Goal: Information Seeking & Learning: Find specific page/section

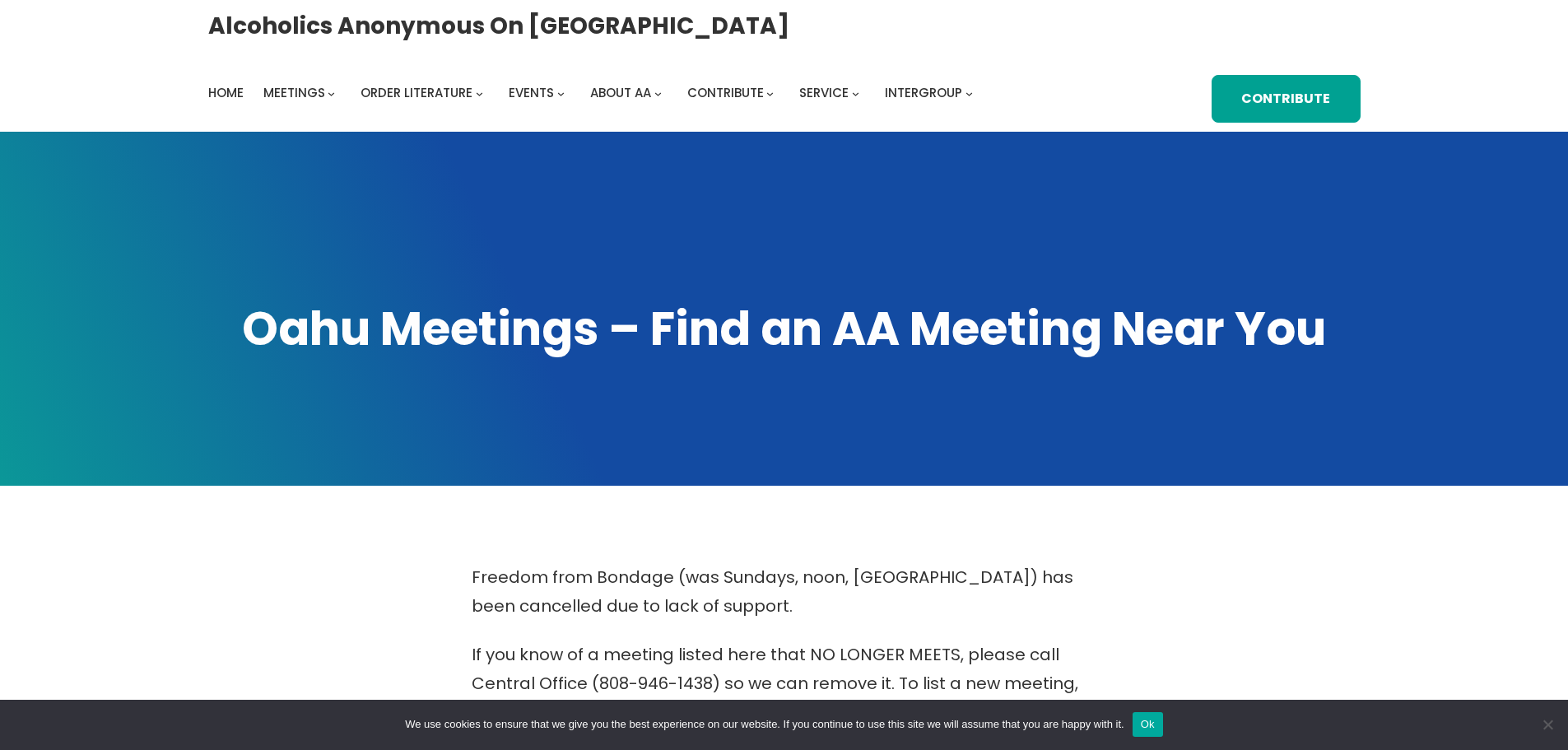
scroll to position [747, 0]
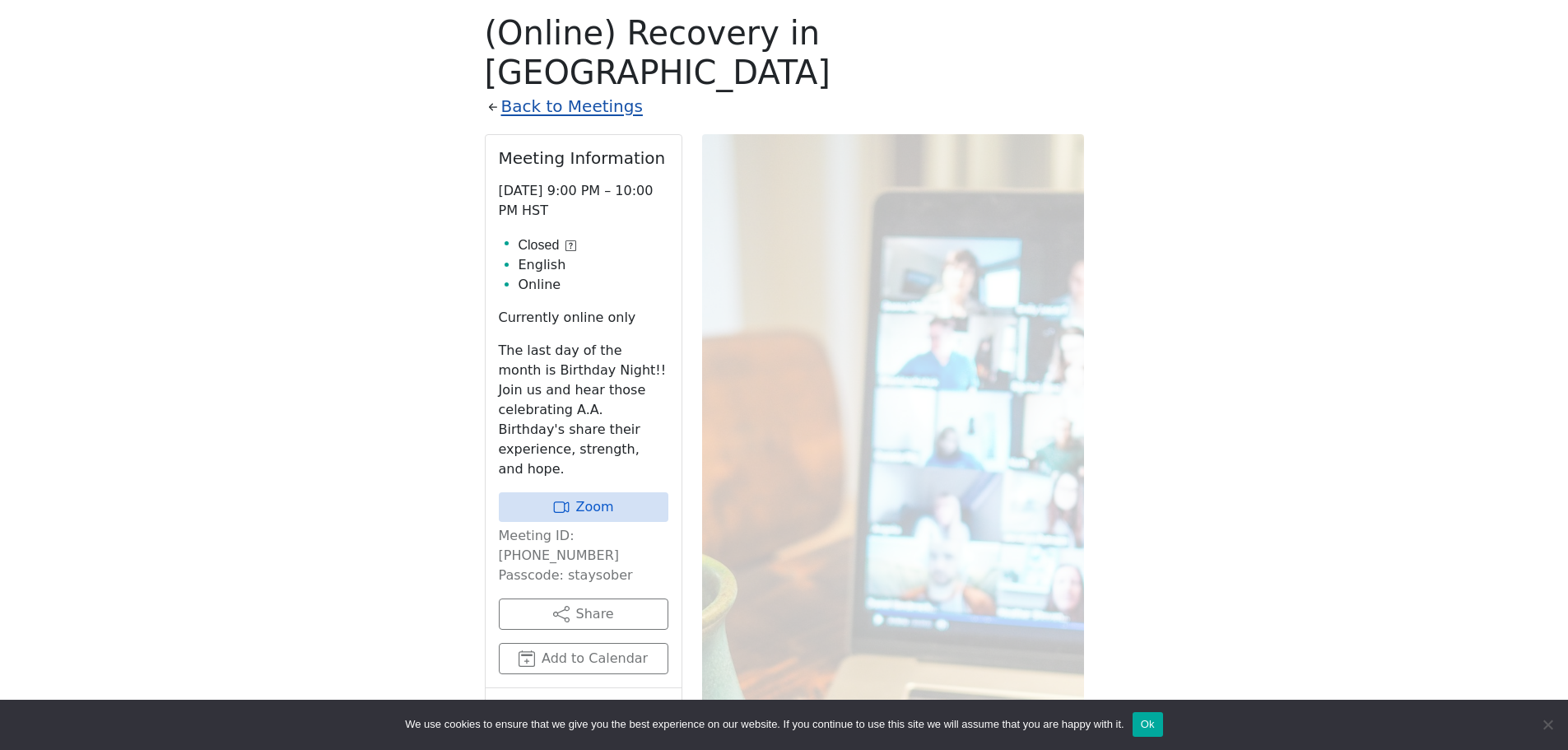
click at [582, 92] on link "Back to Meetings" at bounding box center [572, 106] width 141 height 28
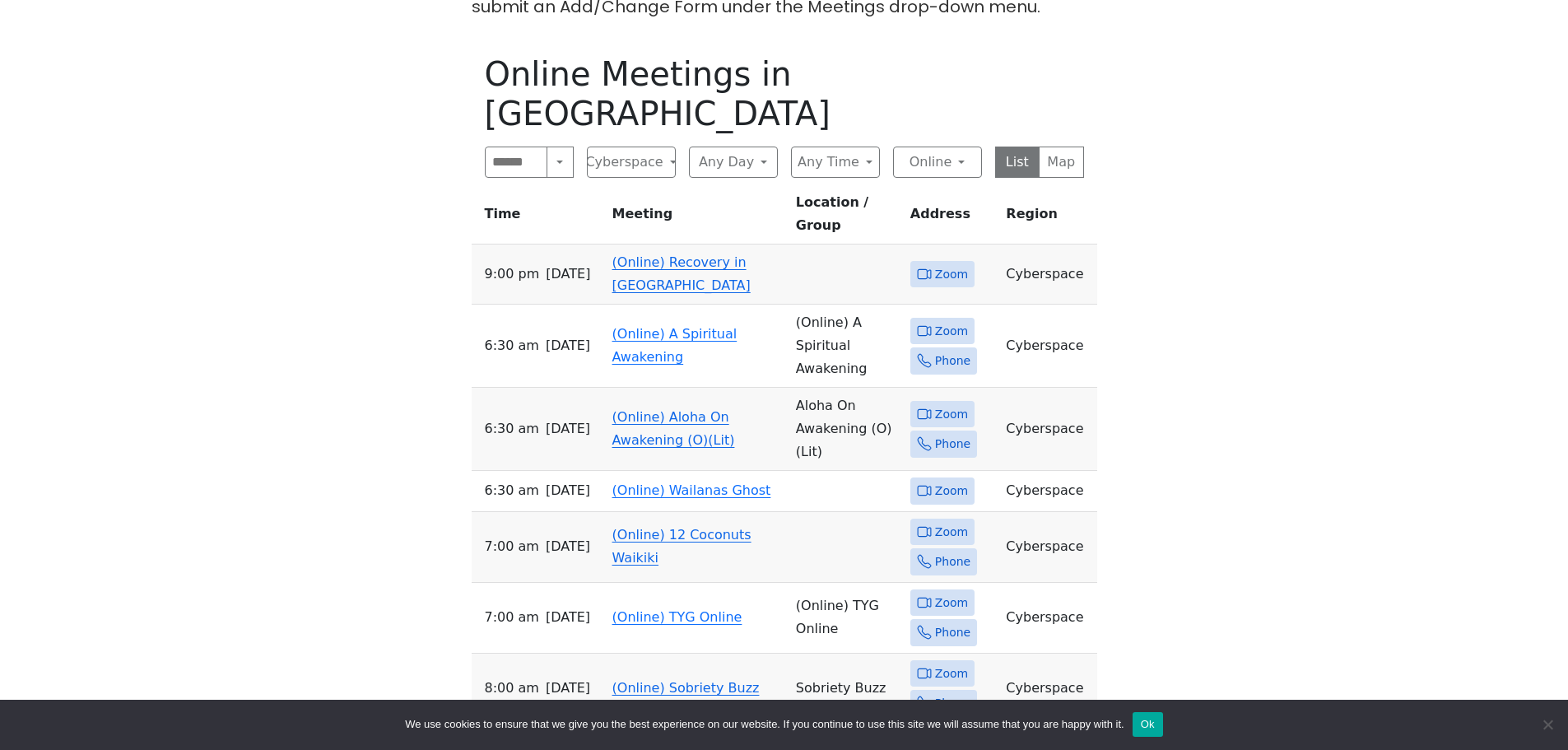
scroll to position [665, 0]
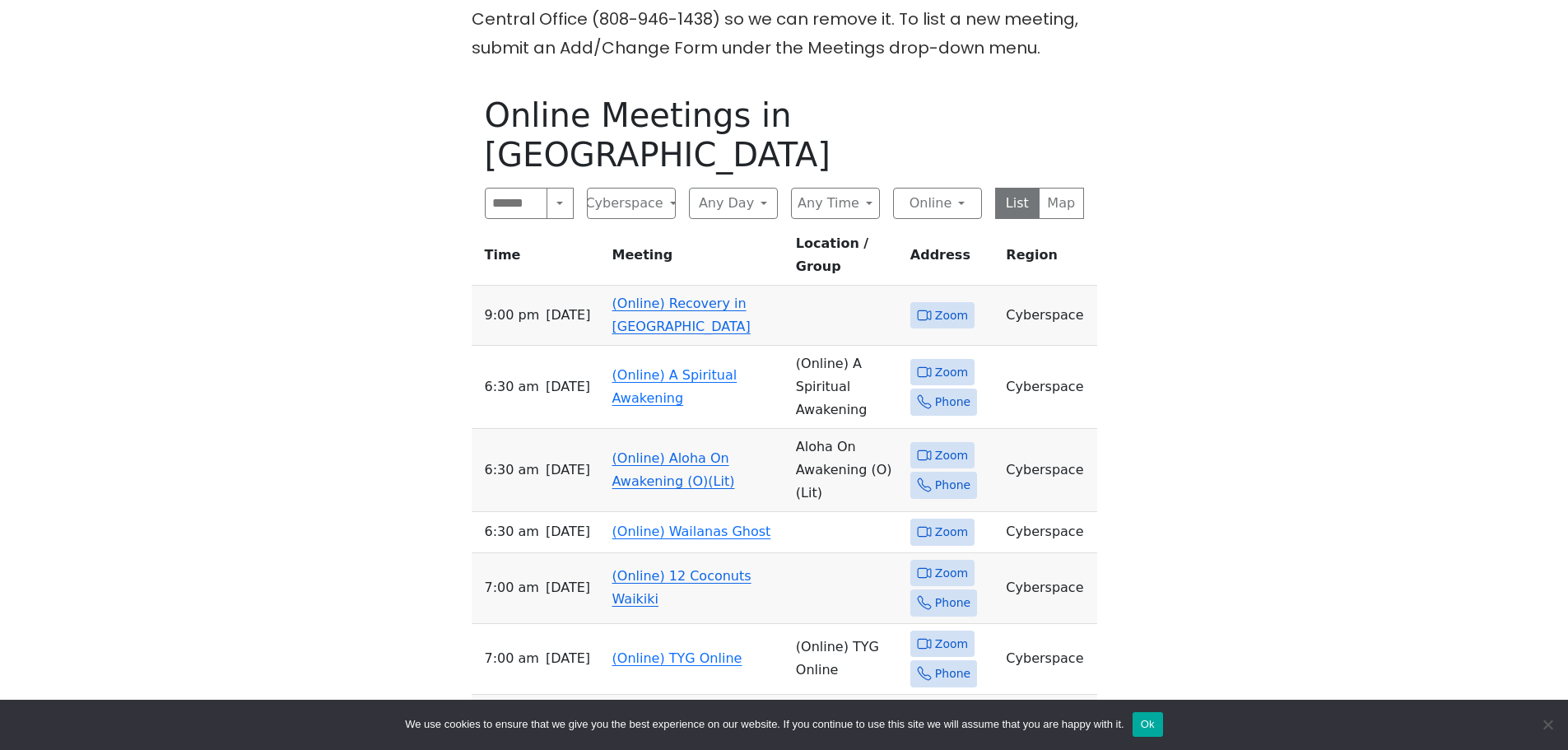
click at [962, 188] on button "Online" at bounding box center [938, 203] width 89 height 31
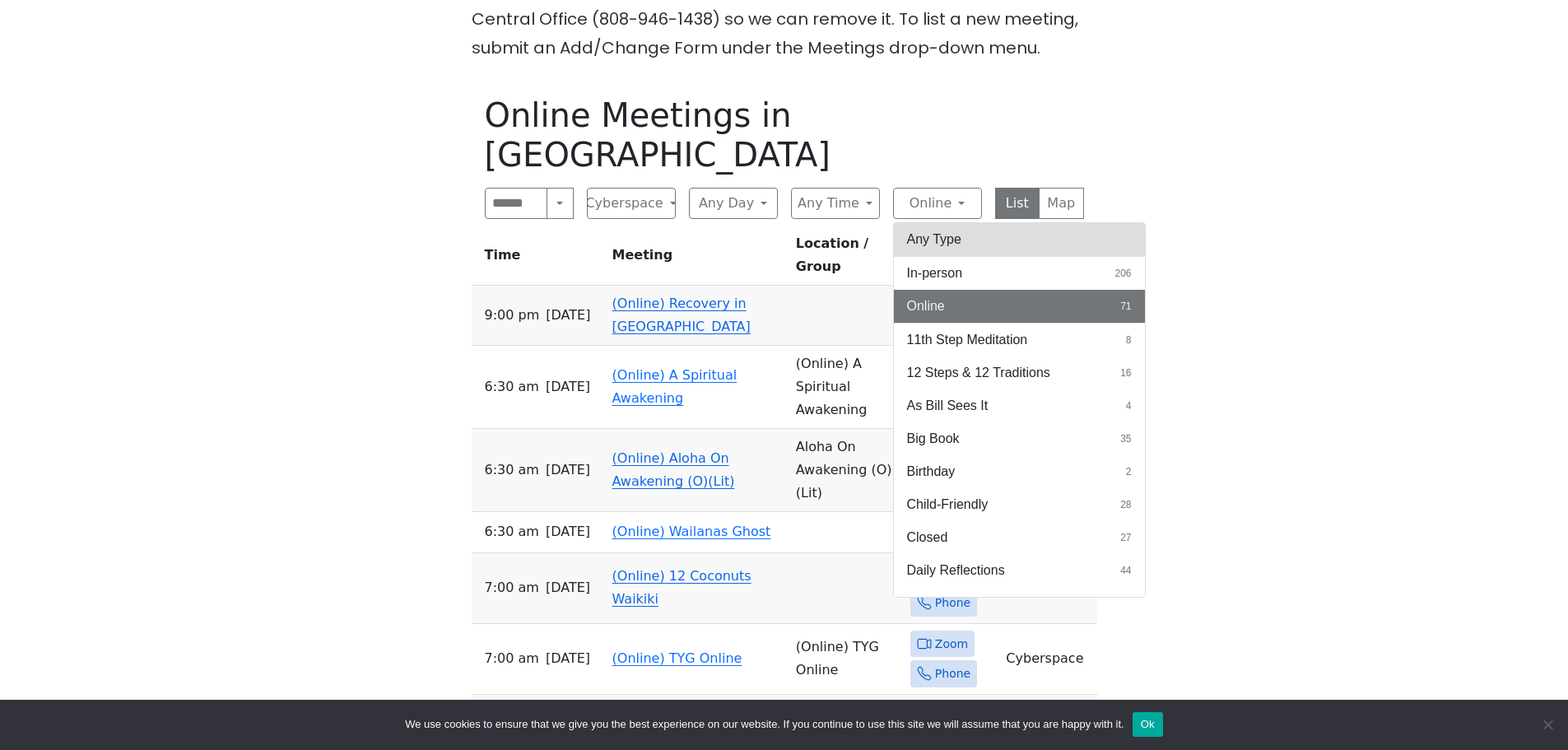
click at [959, 223] on button "Any Type" at bounding box center [1019, 239] width 251 height 33
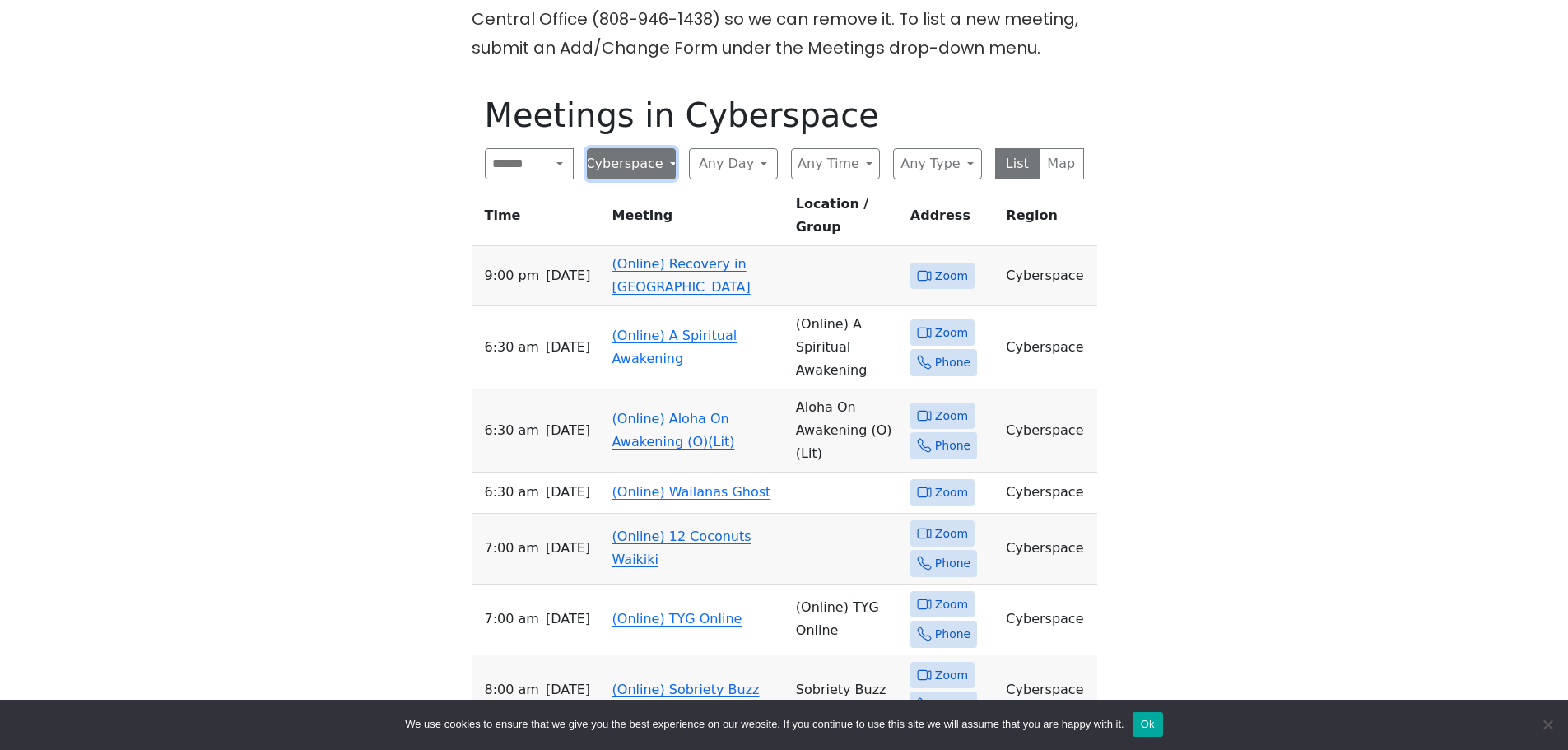
click at [622, 170] on button "Cyberspace" at bounding box center [631, 163] width 89 height 31
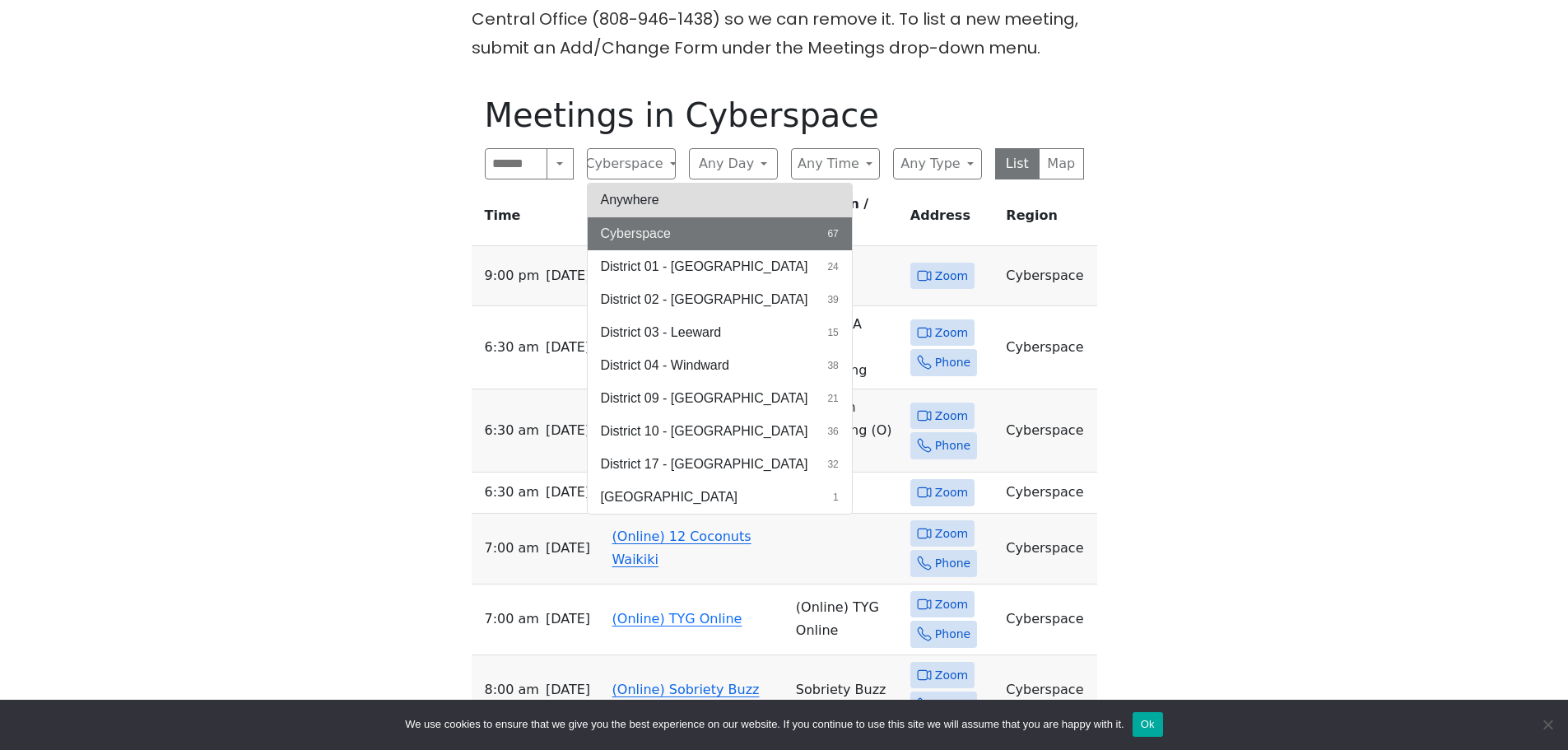
click at [653, 204] on button "Anywhere" at bounding box center [720, 200] width 264 height 33
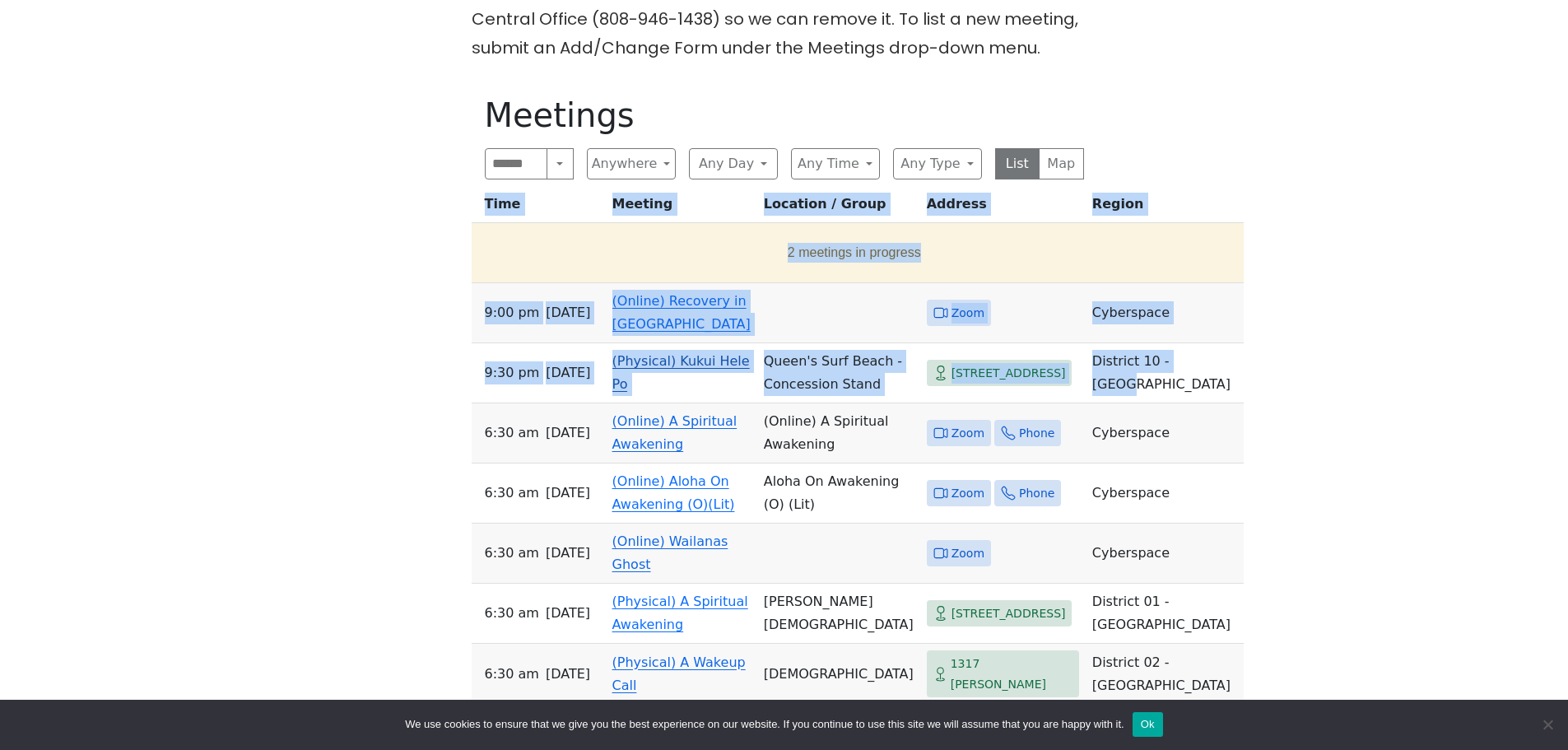
drag, startPoint x: 460, startPoint y: 383, endPoint x: 1022, endPoint y: 393, distance: 562.1
click at [1022, 393] on div "Freedom from Bondage (was Sundays, noon, [GEOGRAPHIC_DATA]) has been cancelled …" at bounding box center [783, 706] width 1412 height 1616
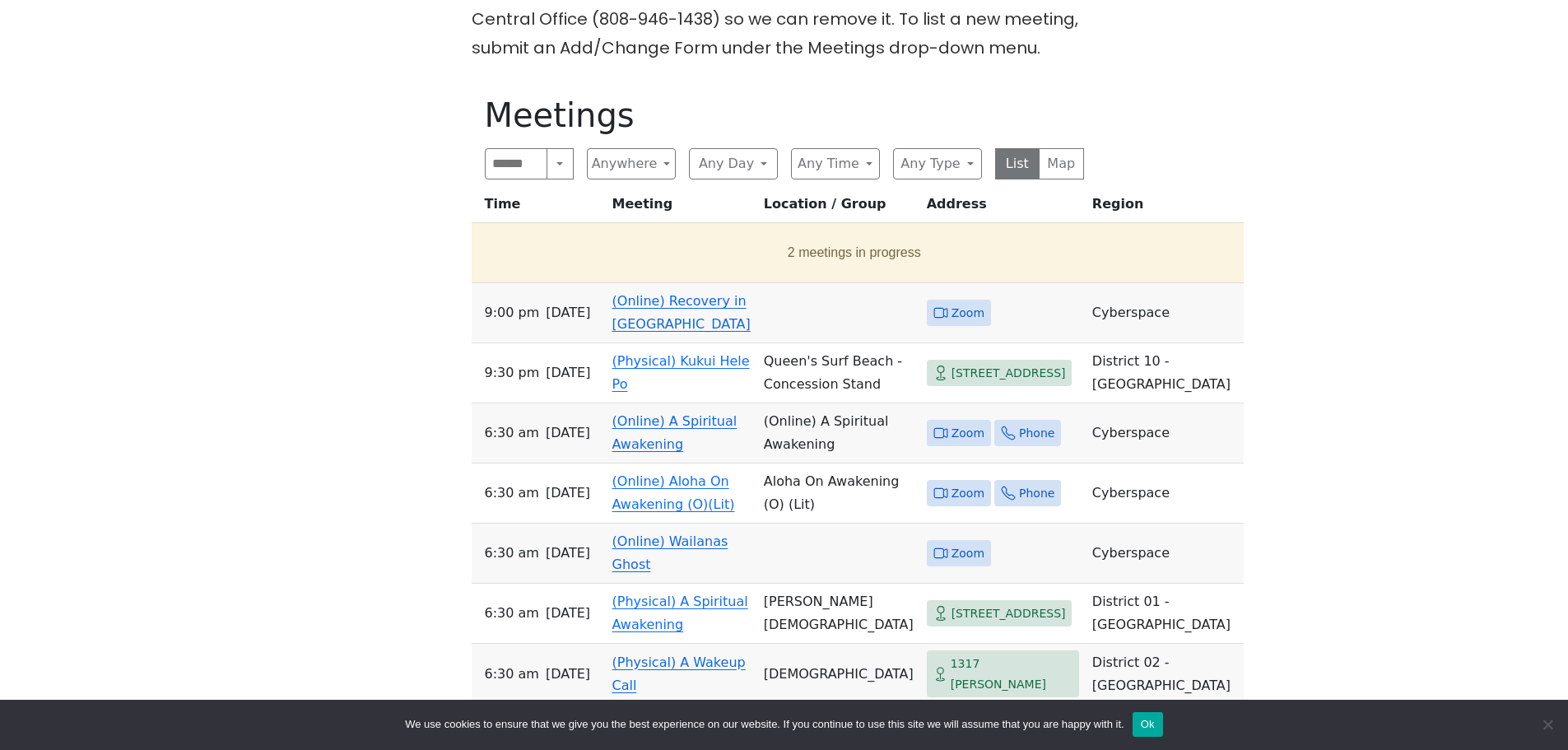
click at [1266, 404] on div "Freedom from Bondage (was Sundays, noon, [GEOGRAPHIC_DATA]) has been cancelled …" at bounding box center [783, 706] width 1412 height 1616
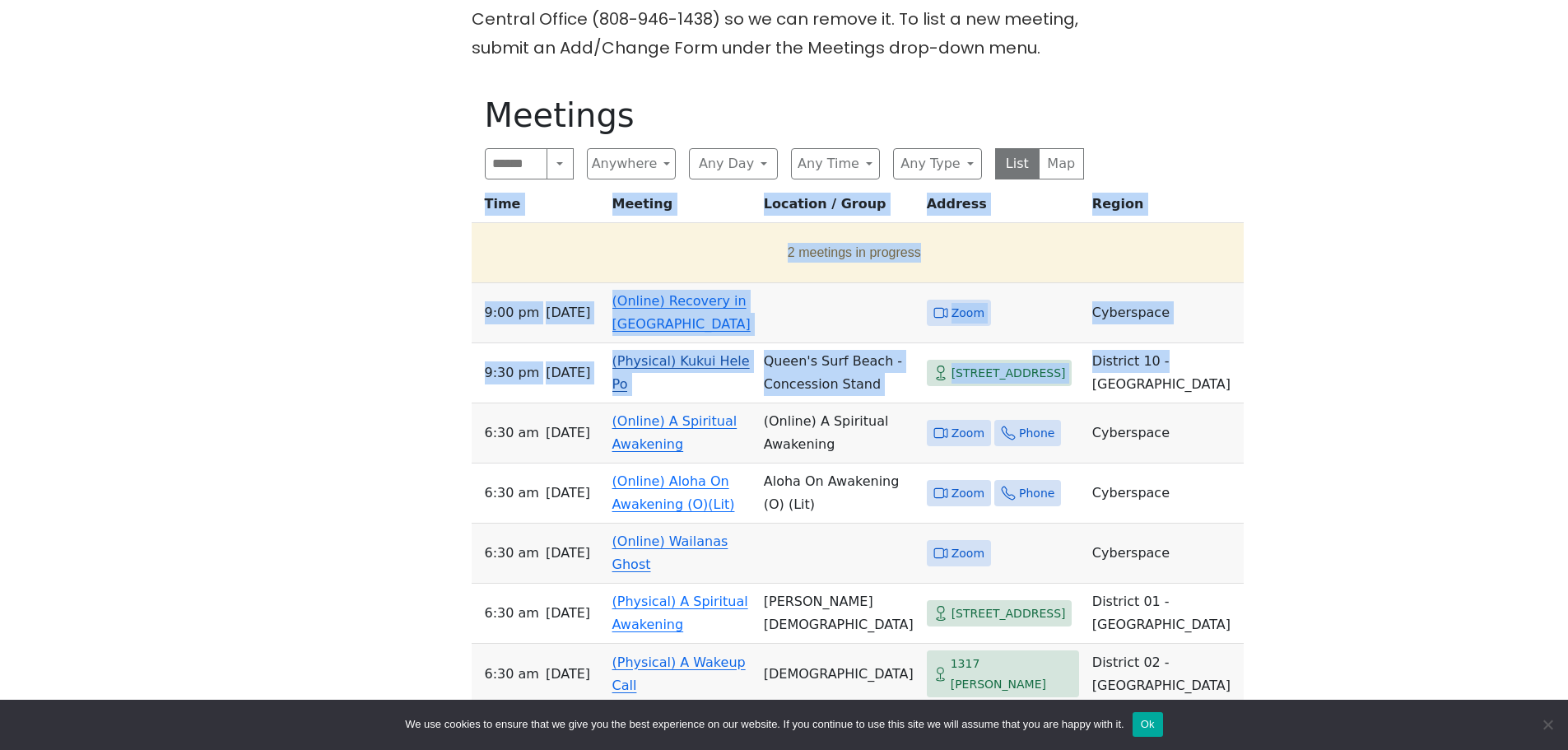
drag, startPoint x: 1135, startPoint y: 344, endPoint x: 1094, endPoint y: 368, distance: 47.5
click at [1094, 368] on div "Freedom from Bondage (was Sundays, noon, [GEOGRAPHIC_DATA]) has been cancelled …" at bounding box center [783, 706] width 1412 height 1616
click at [1385, 368] on div "Freedom from Bondage (was Sundays, noon, [GEOGRAPHIC_DATA]) has been cancelled …" at bounding box center [783, 706] width 1412 height 1616
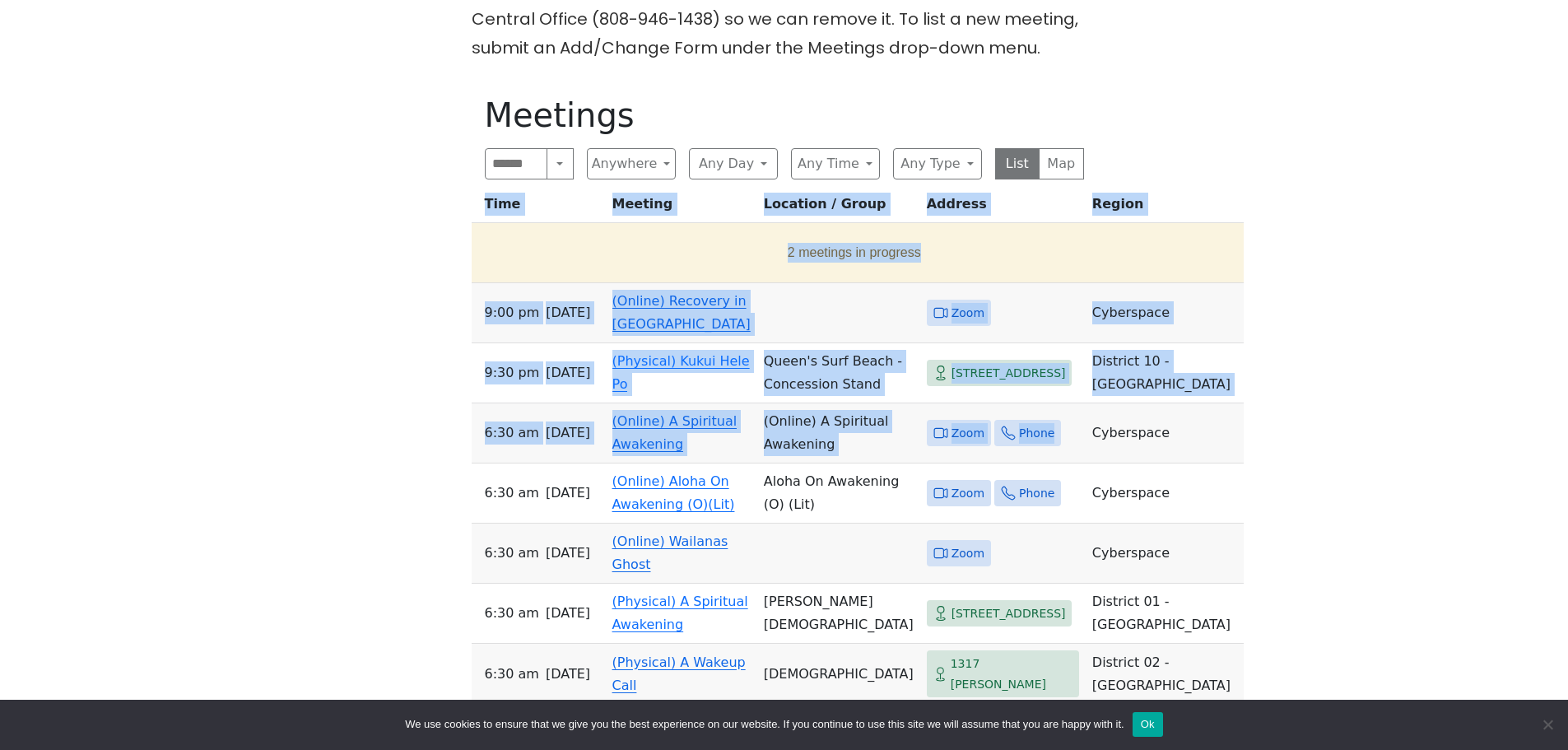
drag, startPoint x: 459, startPoint y: 436, endPoint x: 954, endPoint y: 435, distance: 495.0
click at [954, 435] on div "Freedom from Bondage (was Sundays, noon, [GEOGRAPHIC_DATA]) has been cancelled …" at bounding box center [783, 706] width 1412 height 1616
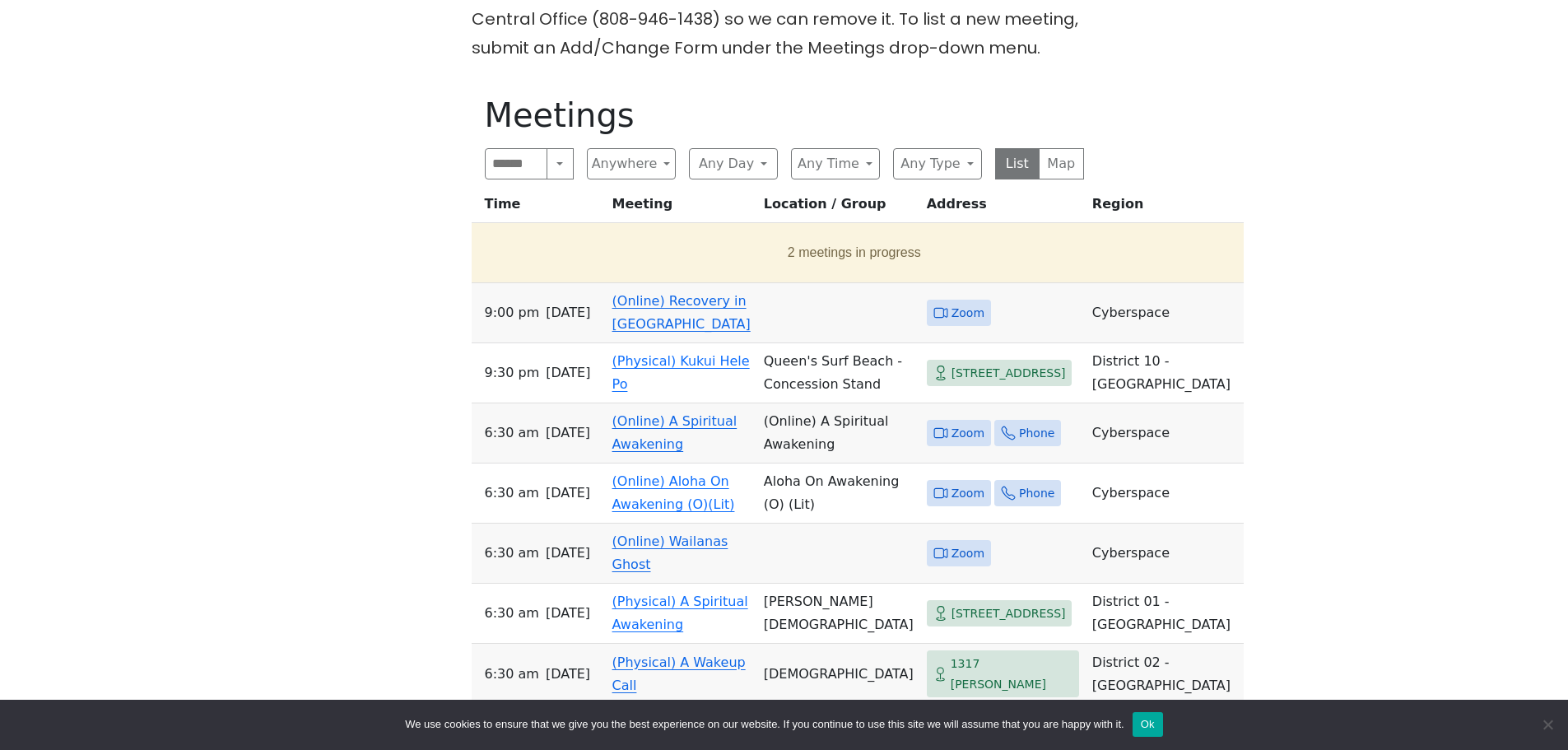
click at [1351, 474] on div "Freedom from Bondage (was Sundays, noon, [GEOGRAPHIC_DATA]) has been cancelled …" at bounding box center [783, 706] width 1412 height 1616
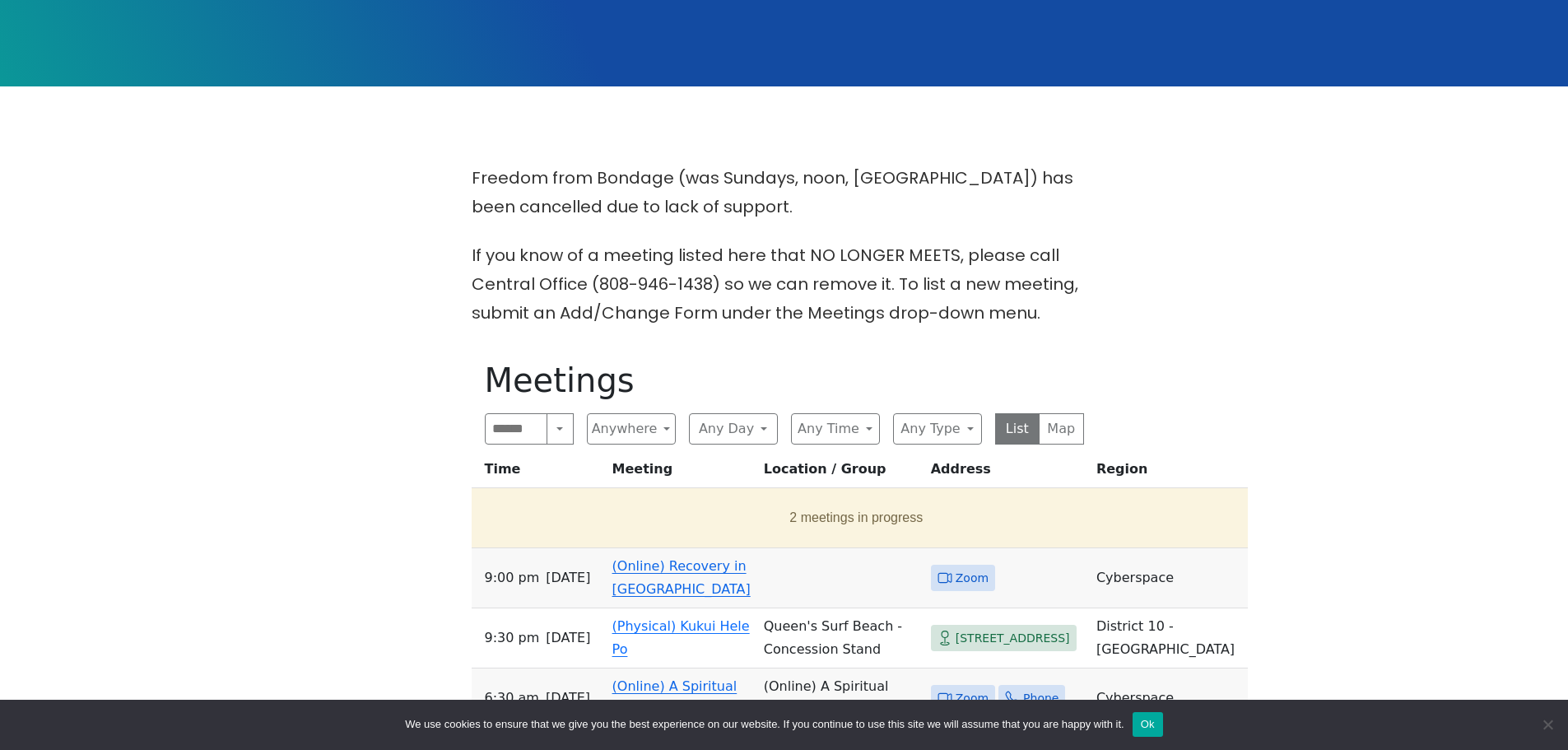
scroll to position [412, 0]
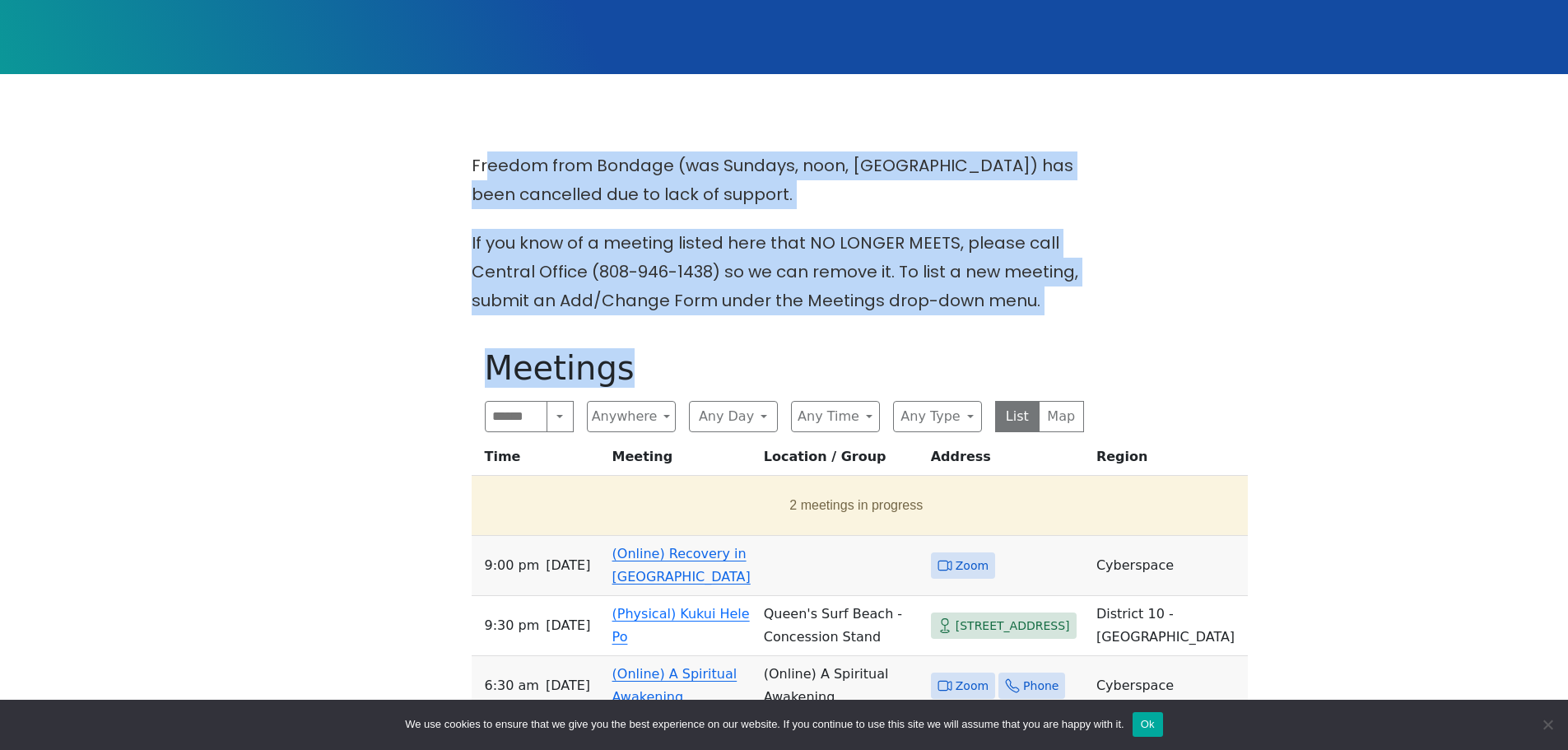
drag, startPoint x: 500, startPoint y: 154, endPoint x: 1243, endPoint y: 423, distance: 790.2
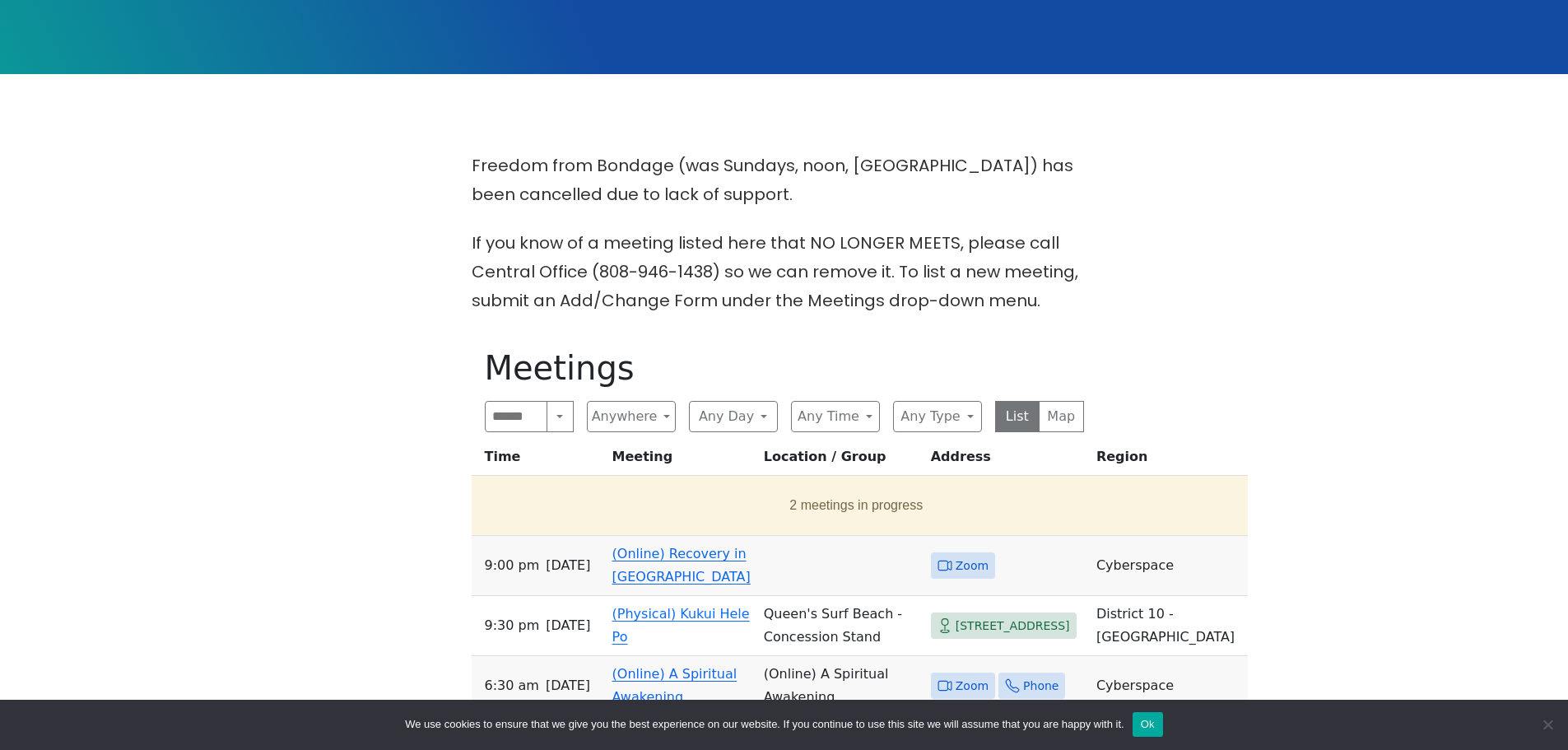
scroll to position [741, 0]
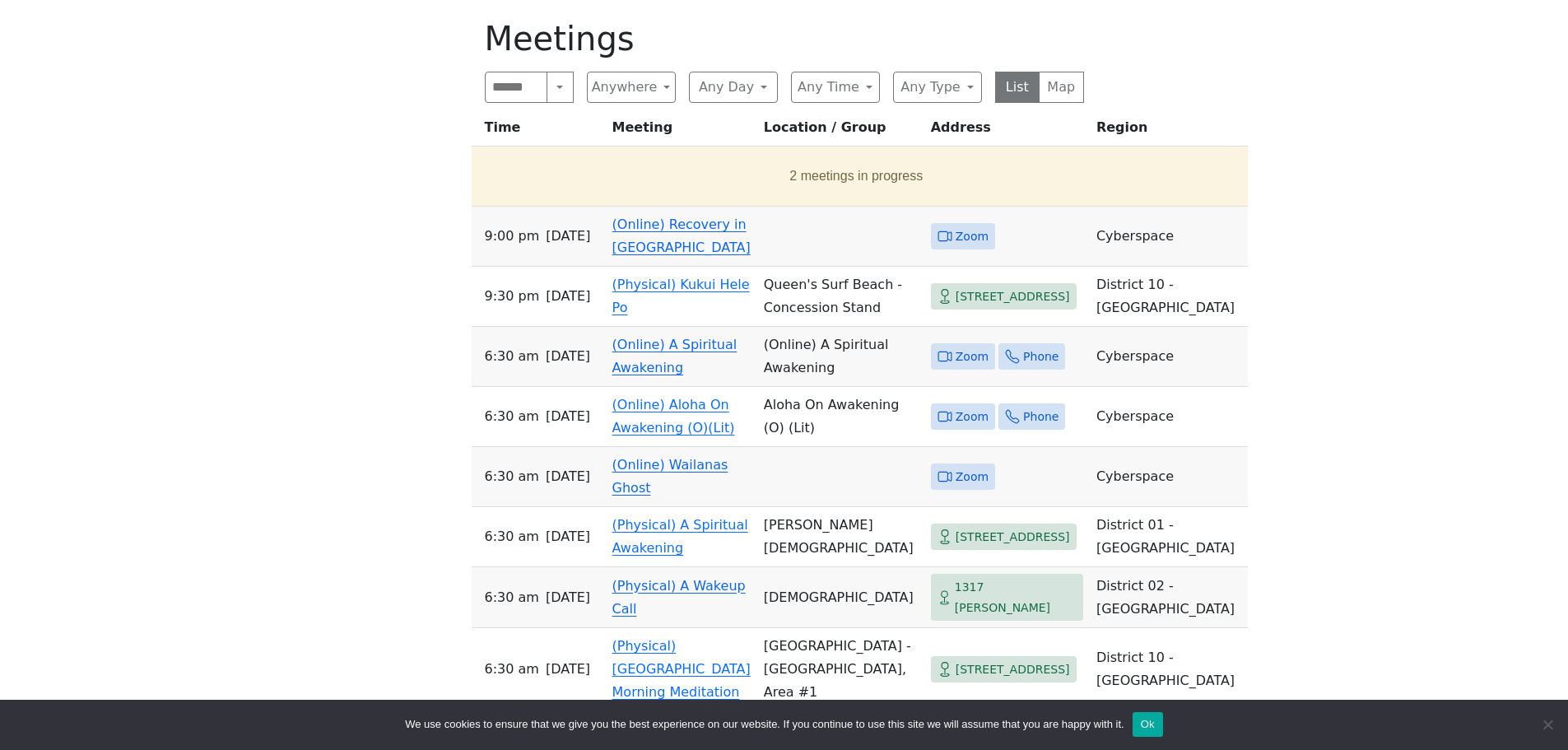
drag, startPoint x: 1301, startPoint y: 582, endPoint x: 198, endPoint y: 231, distance: 1157.5
drag, startPoint x: 203, startPoint y: 229, endPoint x: 1326, endPoint y: 559, distance: 1170.5
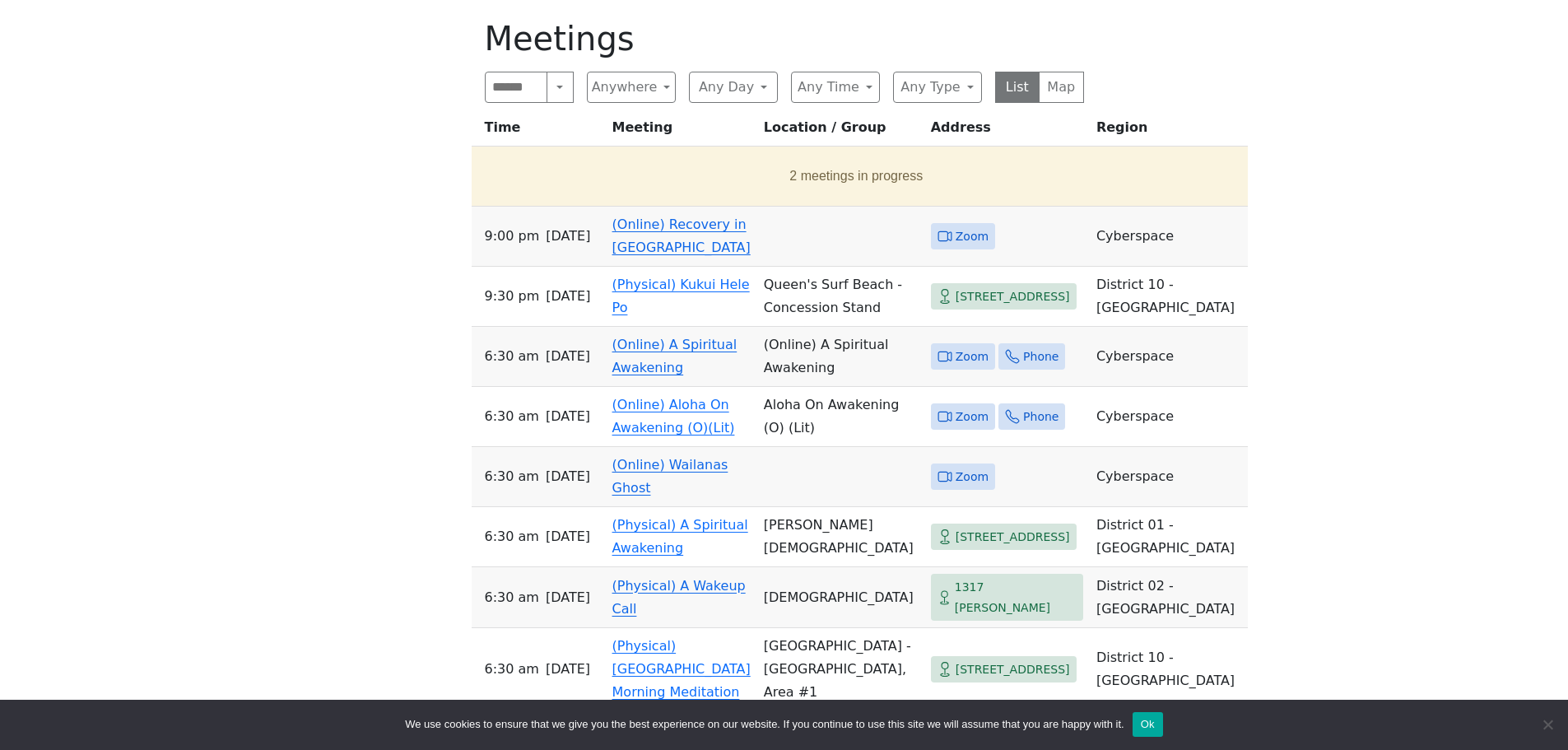
drag, startPoint x: 1346, startPoint y: 633, endPoint x: 97, endPoint y: 307, distance: 1290.8
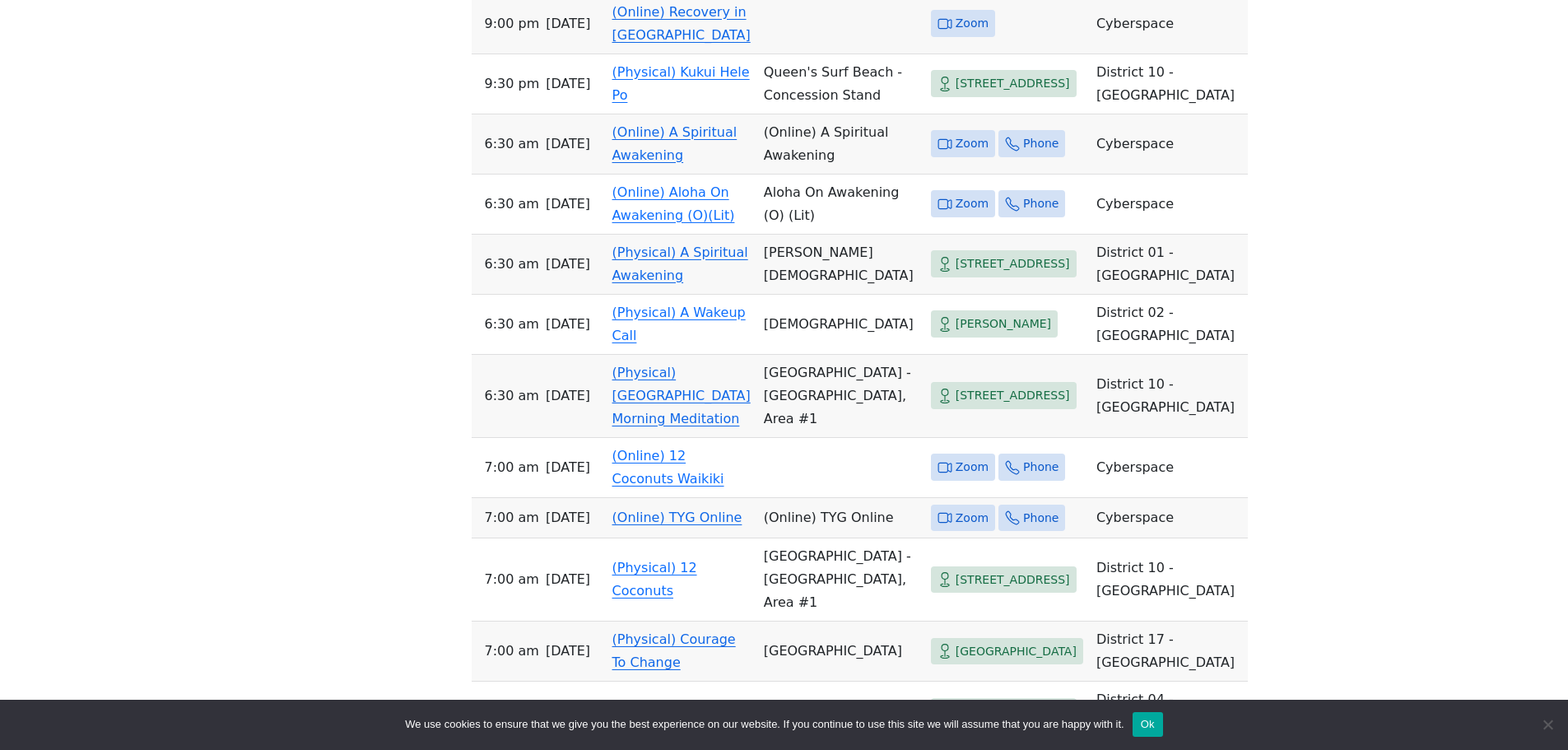
scroll to position [3869, 0]
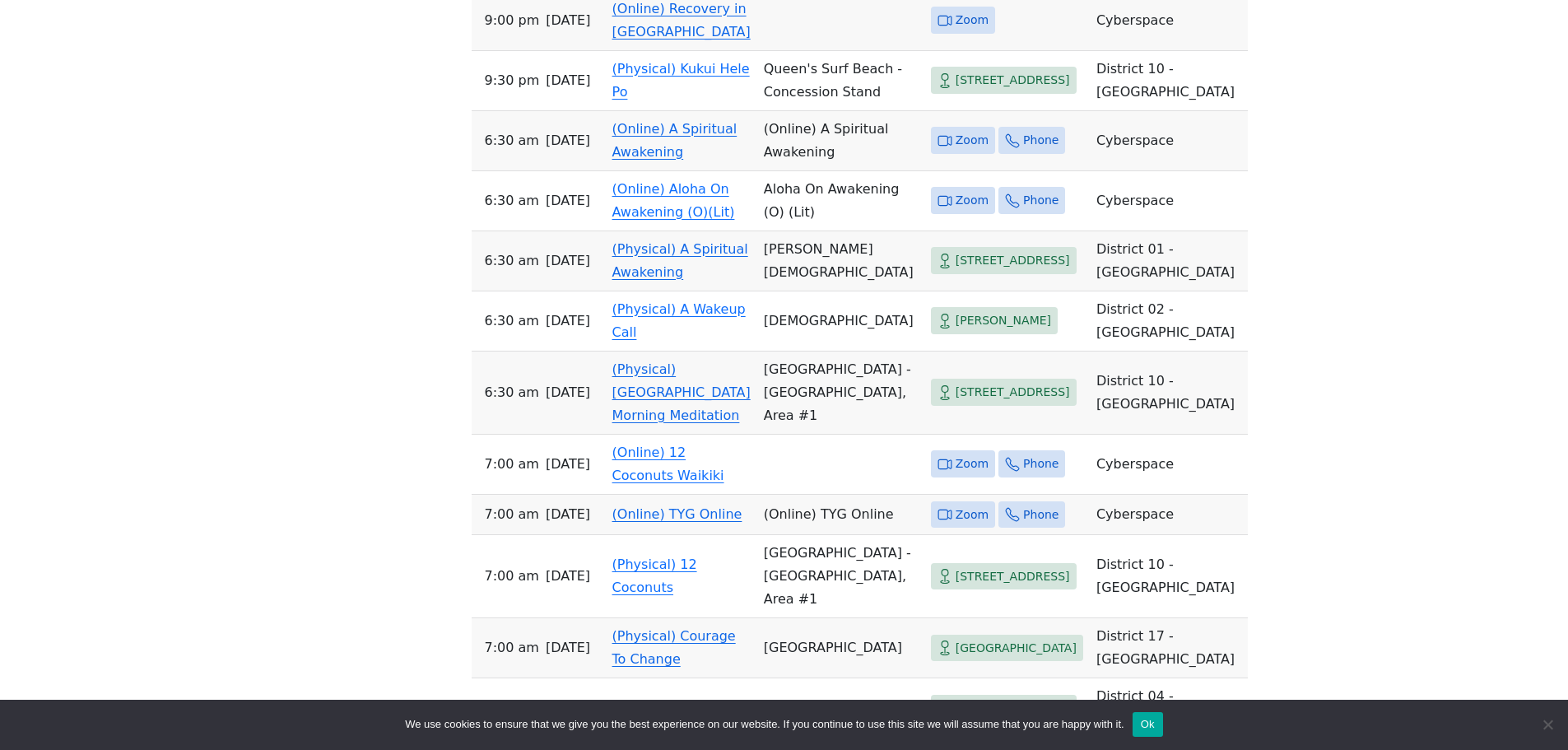
drag, startPoint x: 453, startPoint y: 465, endPoint x: 1215, endPoint y: 497, distance: 762.7
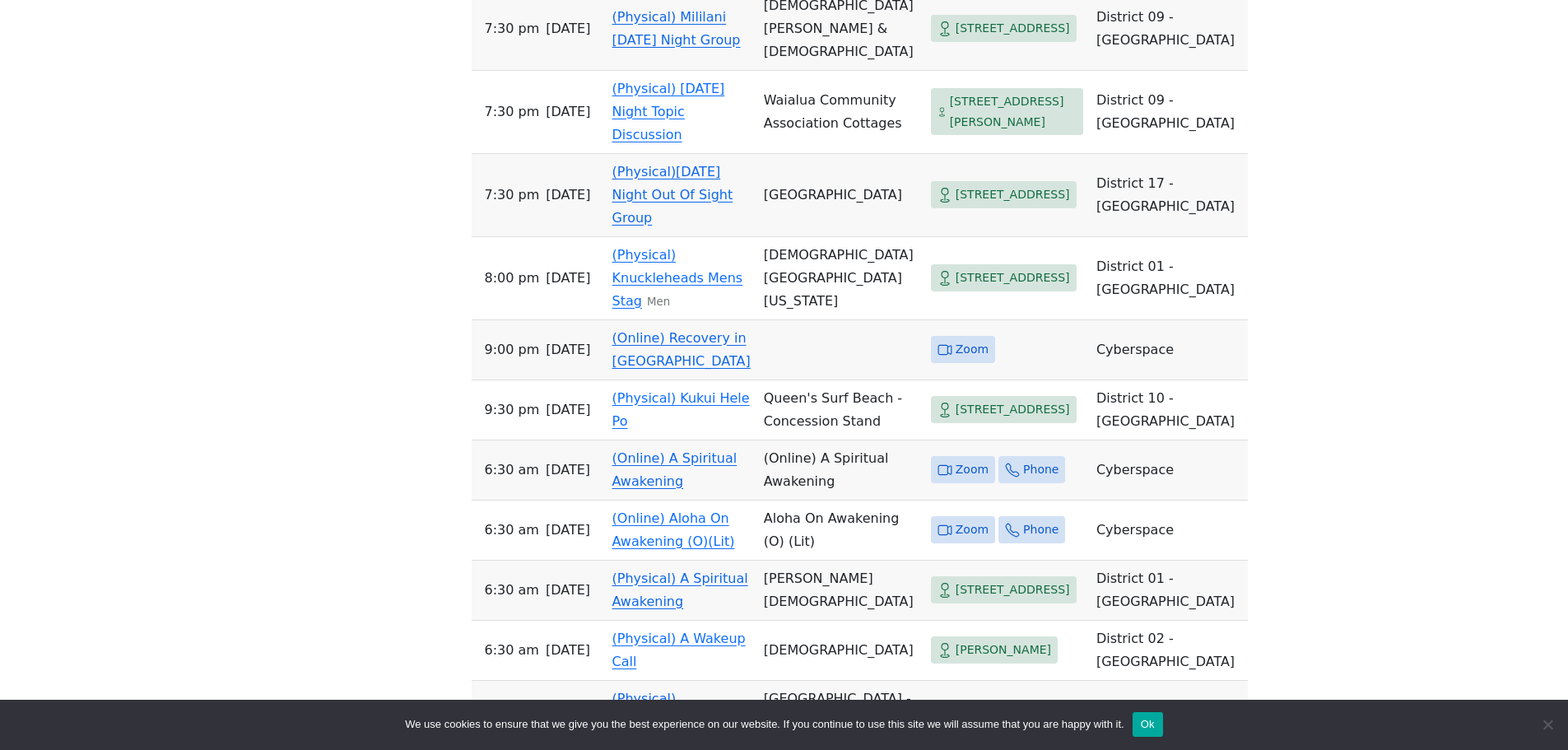
scroll to position [3211, 0]
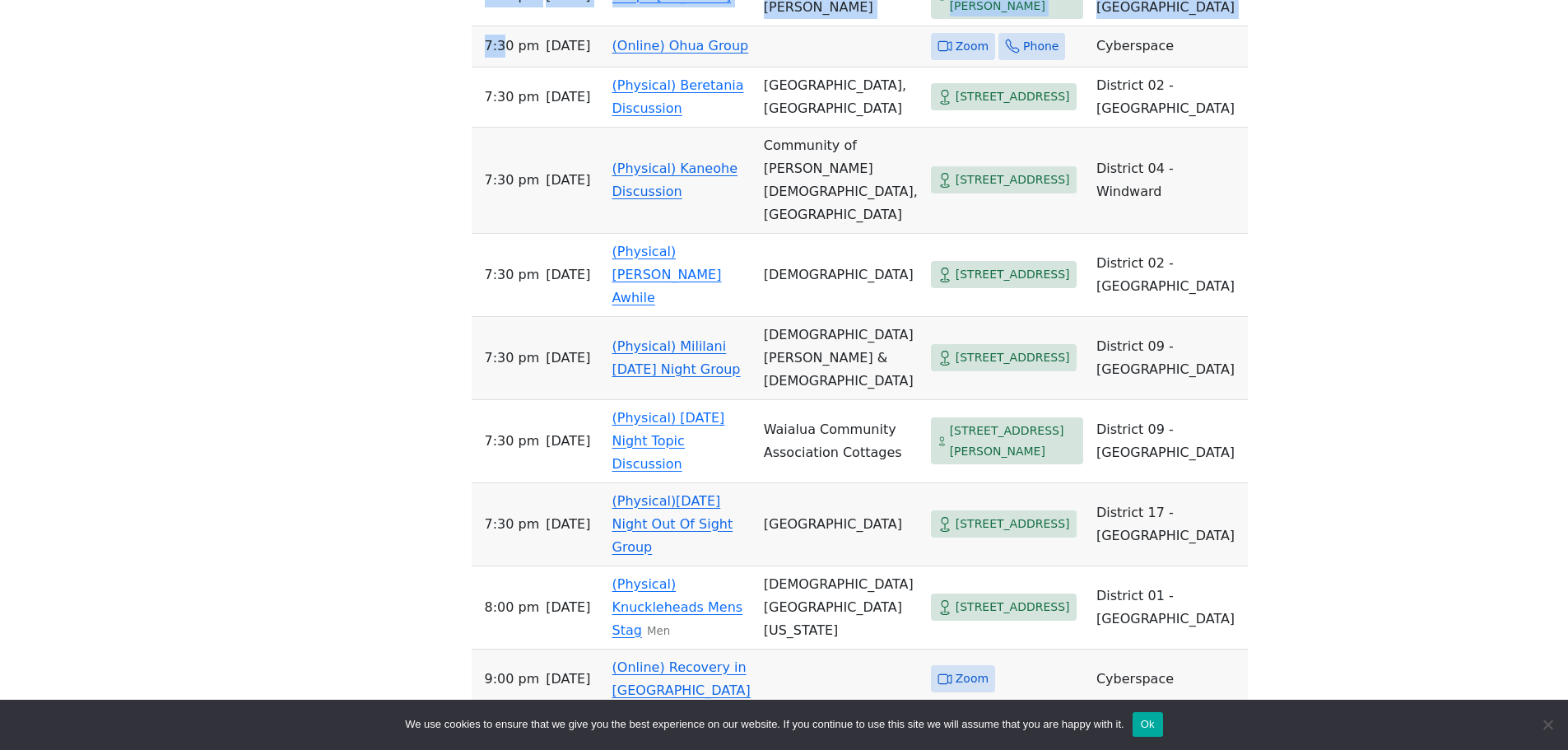
drag, startPoint x: 1193, startPoint y: 467, endPoint x: 483, endPoint y: 423, distance: 711.4
click at [483, 423] on div "Freedom from Bondage (was Sundays, noon, [GEOGRAPHIC_DATA]) has been cancelled …" at bounding box center [783, 189] width 1412 height 5675
click at [396, 452] on div "Freedom from Bondage (was Sundays, noon, [GEOGRAPHIC_DATA]) has been cancelled …" at bounding box center [783, 189] width 1412 height 5675
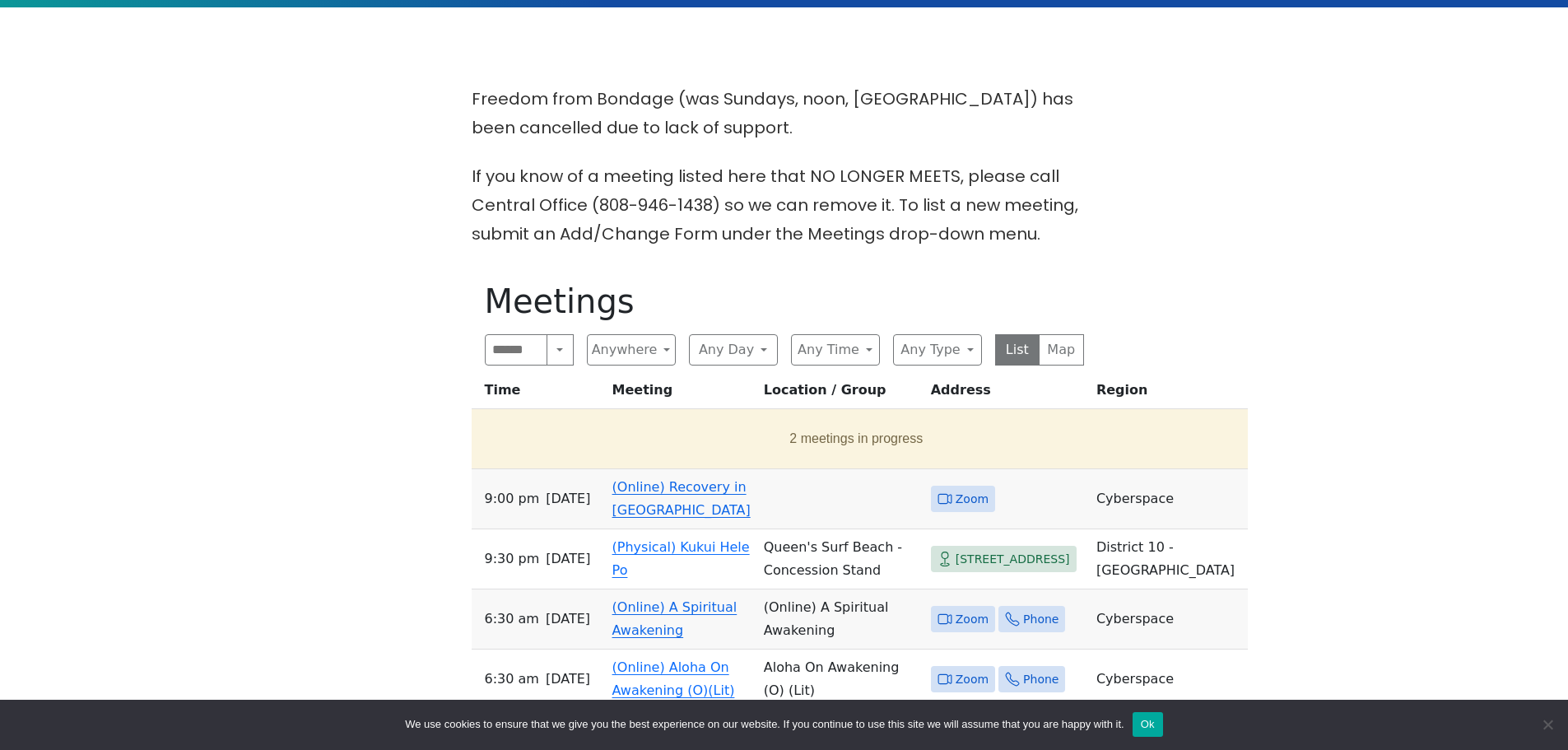
scroll to position [741, 0]
